Goal: Find specific fact: Find specific fact

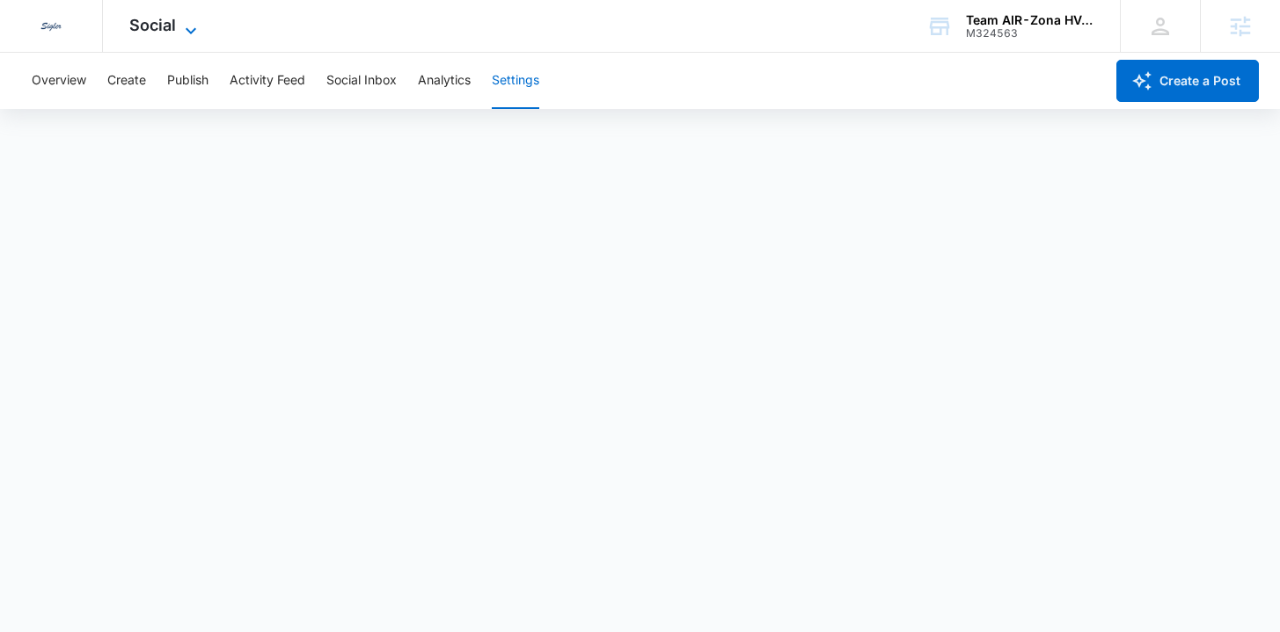
click at [131, 27] on span "Social" at bounding box center [152, 25] width 47 height 18
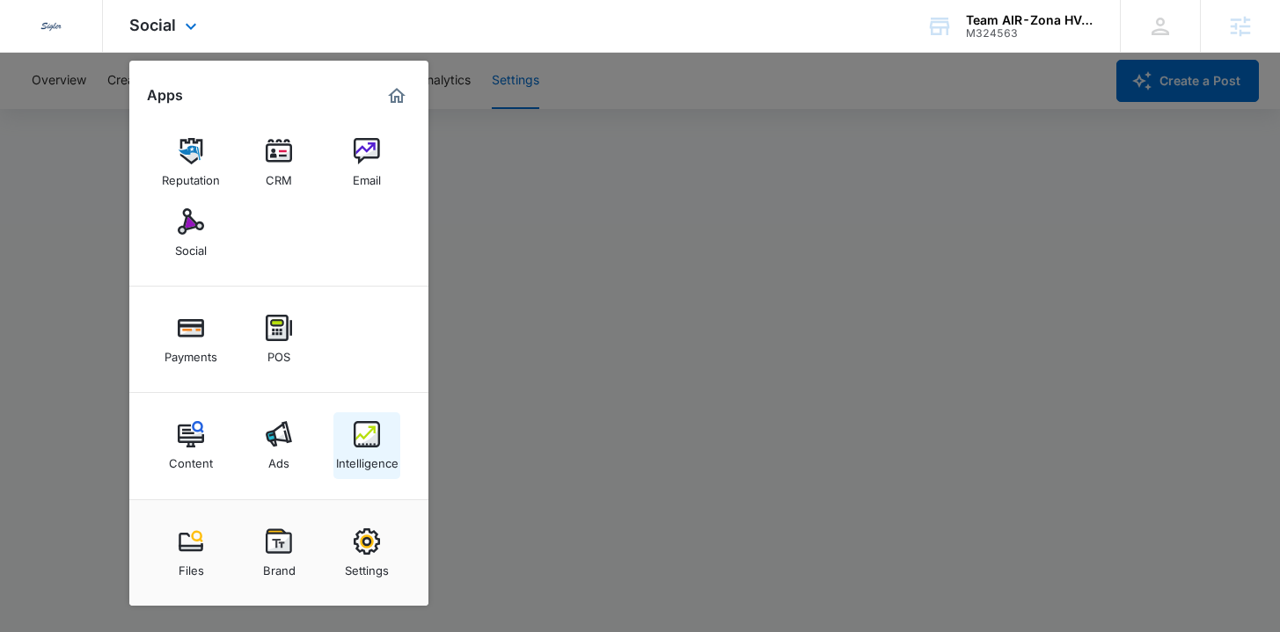
click at [372, 458] on div "Intelligence" at bounding box center [367, 459] width 62 height 23
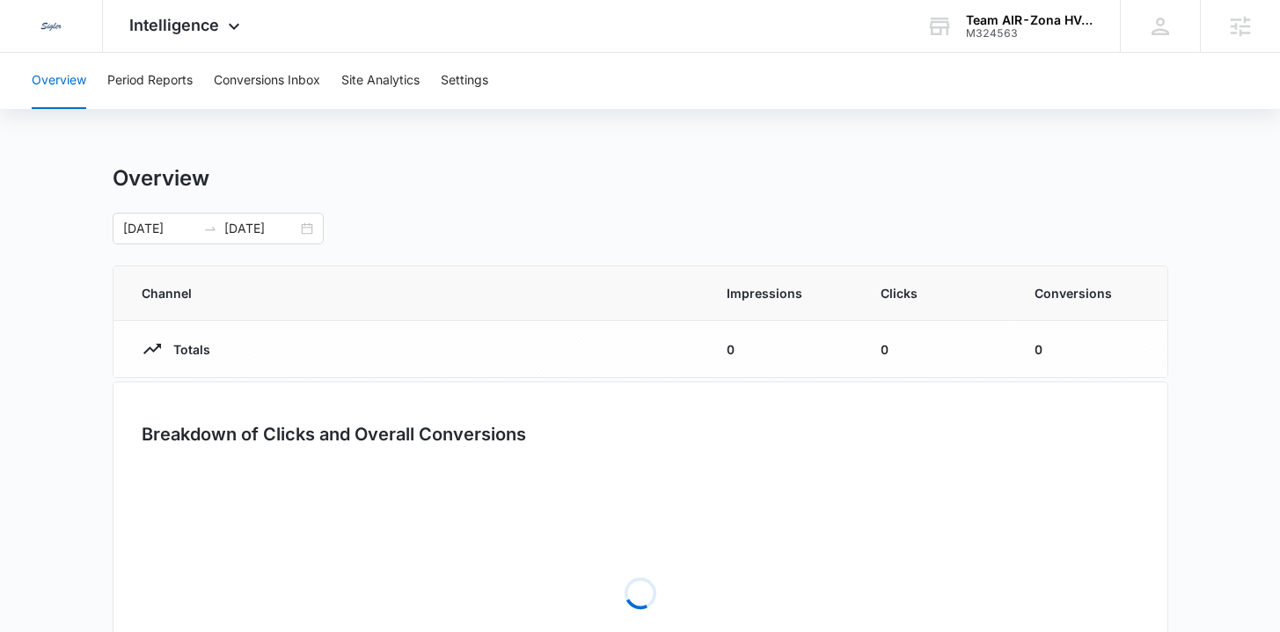
click at [497, 71] on div "Overview Period Reports Conversions Inbox Site Analytics Settings" at bounding box center [640, 81] width 1238 height 56
click at [471, 80] on button "Settings" at bounding box center [464, 81] width 47 height 56
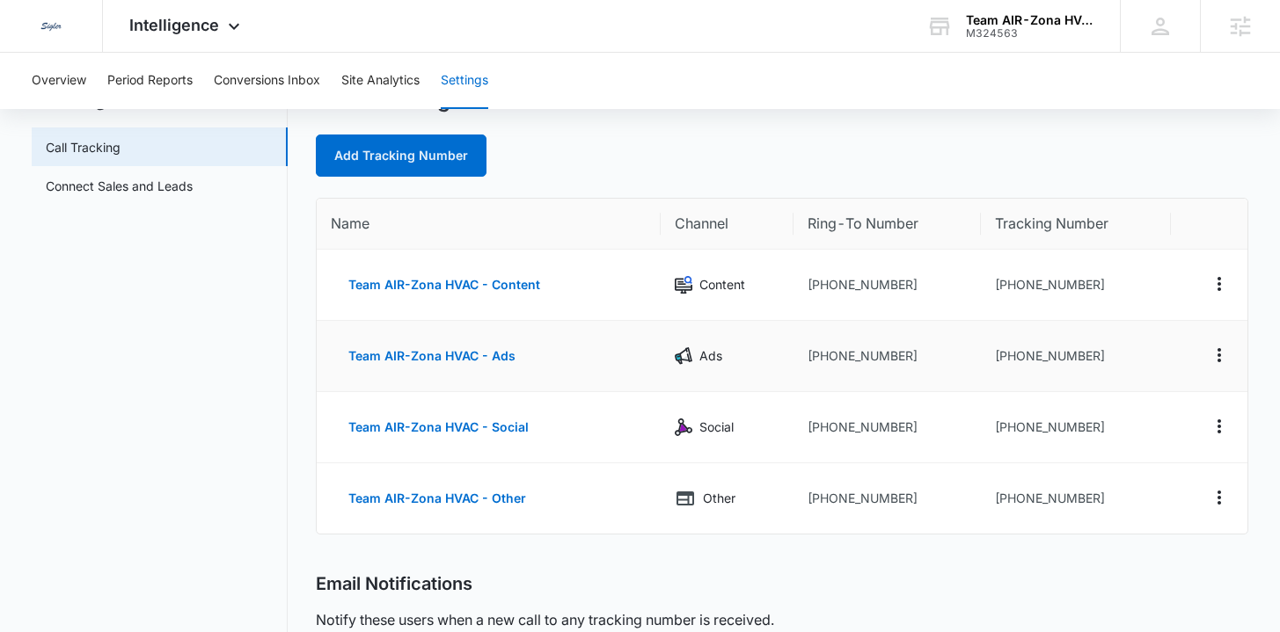
scroll to position [78, 0]
drag, startPoint x: 922, startPoint y: 281, endPoint x: 823, endPoint y: 283, distance: 98.6
click at [823, 283] on td "[PHONE_NUMBER]" at bounding box center [886, 285] width 187 height 71
copy td "4802024599"
click at [182, 29] on span "Intelligence" at bounding box center [174, 25] width 90 height 18
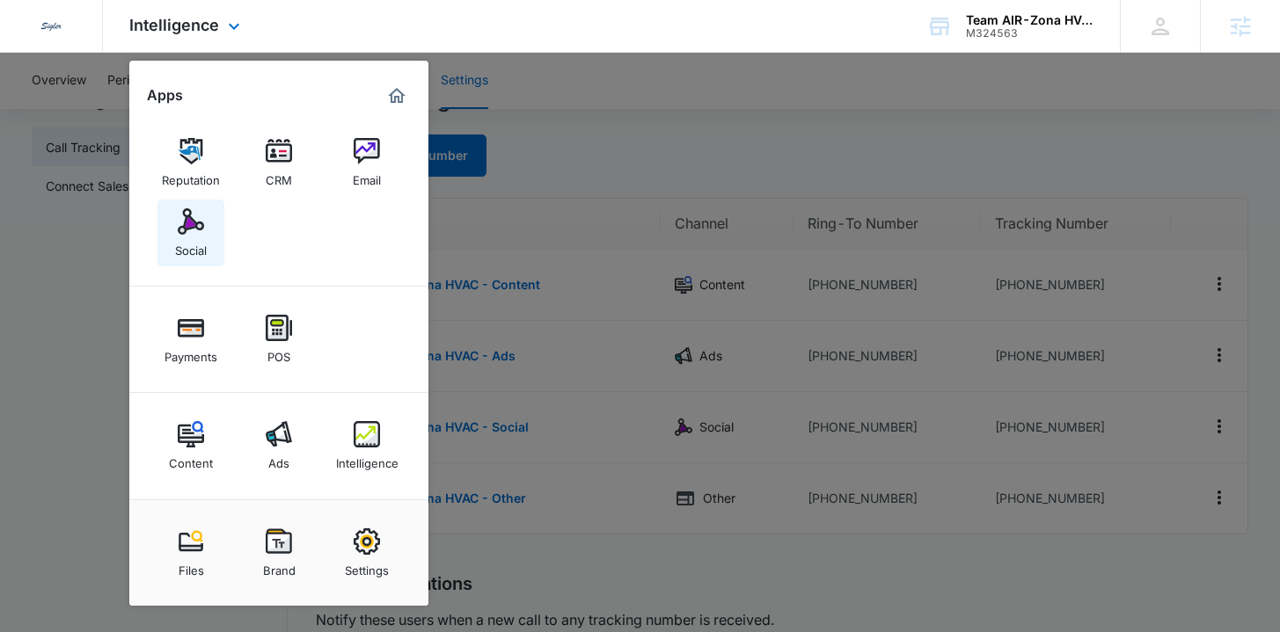
click at [186, 221] on img at bounding box center [191, 221] width 26 height 26
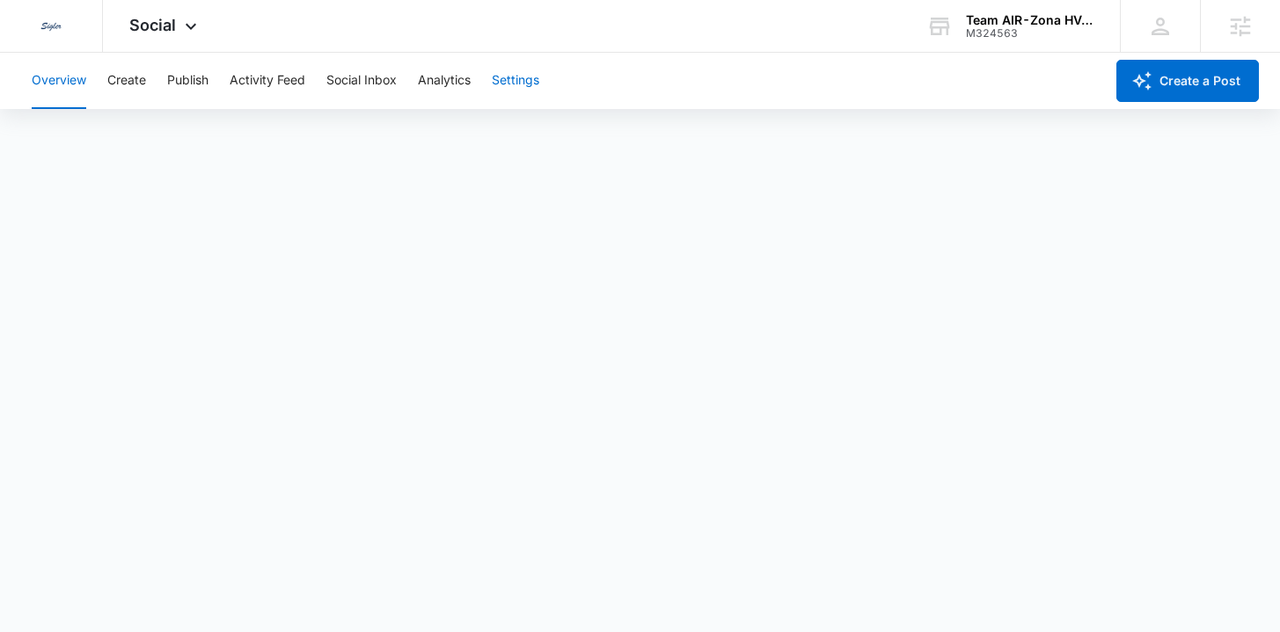
click at [525, 91] on button "Settings" at bounding box center [515, 81] width 47 height 56
click at [143, 38] on div "Social Apps Reputation CRM Email Social Payments POS Content Ads Intelligence F…" at bounding box center [165, 26] width 125 height 52
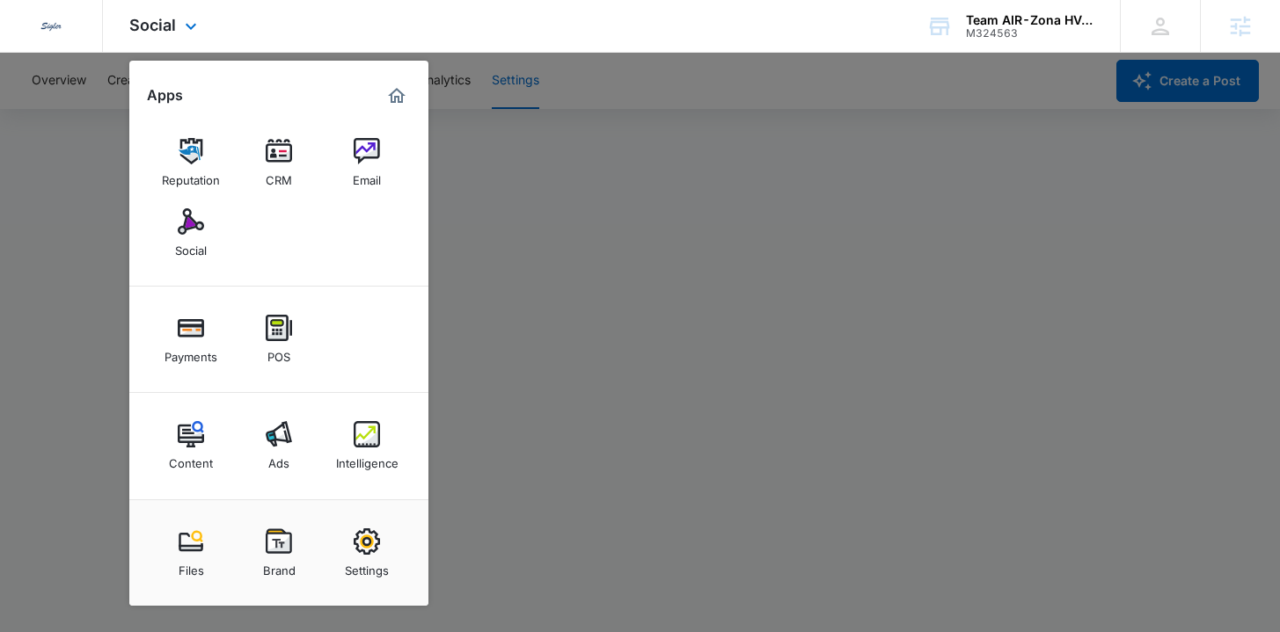
click at [399, 97] on img "Marketing 360® Dashboard" at bounding box center [396, 95] width 21 height 21
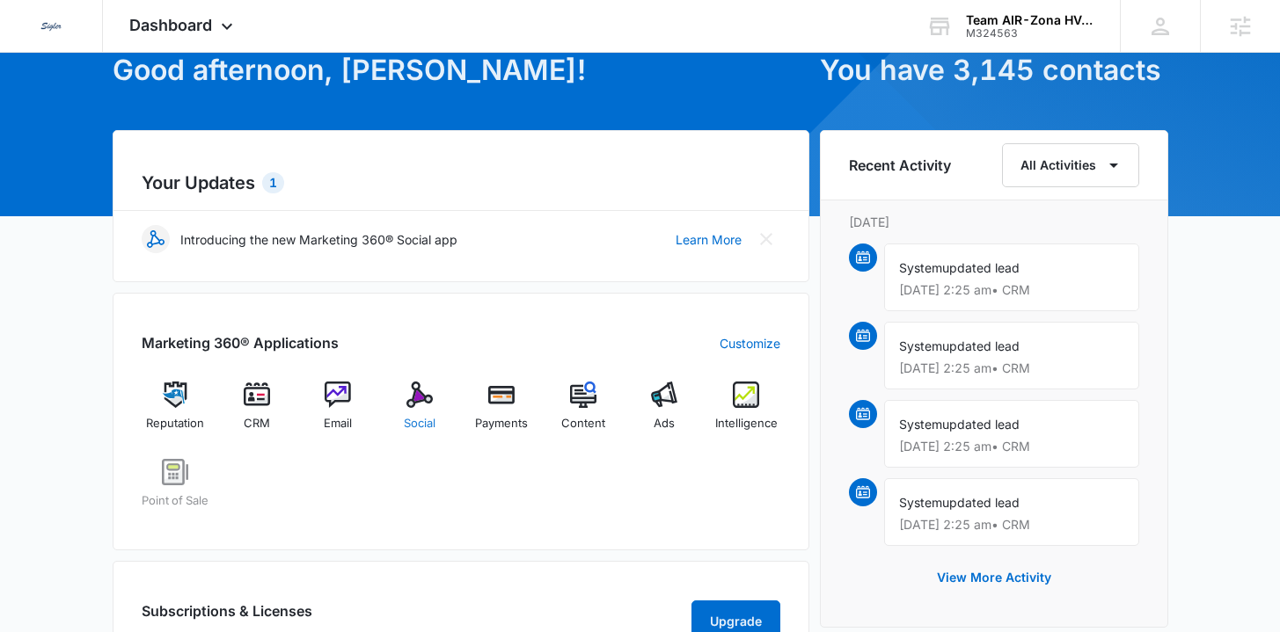
scroll to position [100, 0]
click at [412, 425] on span "Social" at bounding box center [420, 424] width 32 height 18
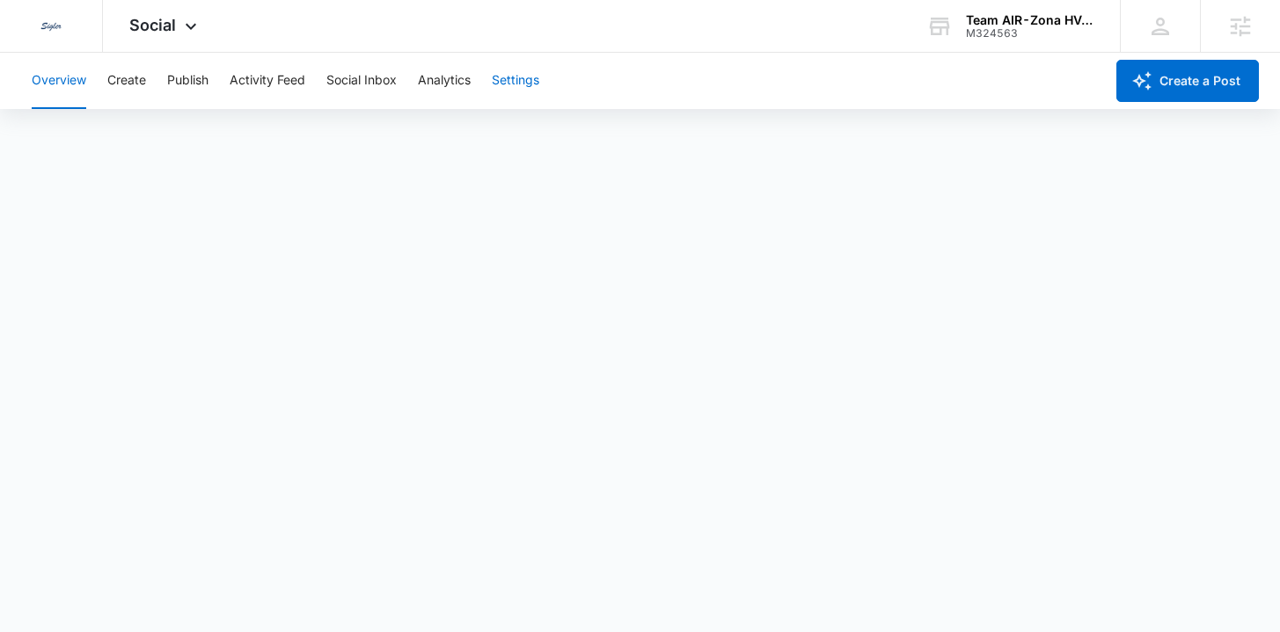
click at [517, 83] on button "Settings" at bounding box center [515, 81] width 47 height 56
